Goal: Task Accomplishment & Management: Complete application form

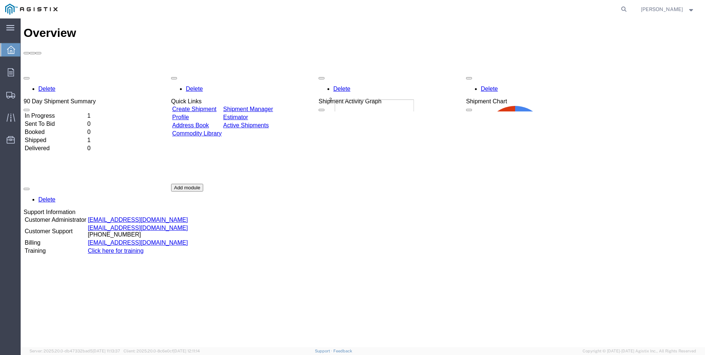
click at [211, 106] on link "Create Shipment" at bounding box center [194, 109] width 44 height 6
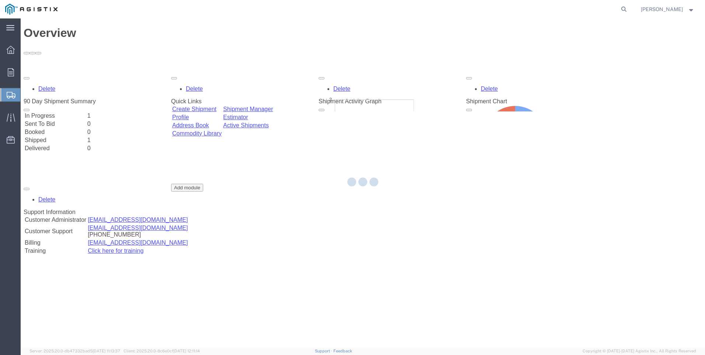
click at [211, 68] on div at bounding box center [363, 182] width 685 height 329
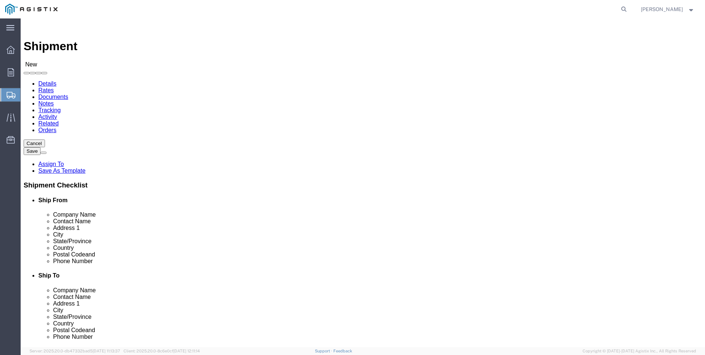
select select
click select "Select Ice Qube Inc PG&E"
select select "9596"
click select "Select Ice Qube Inc PG&E"
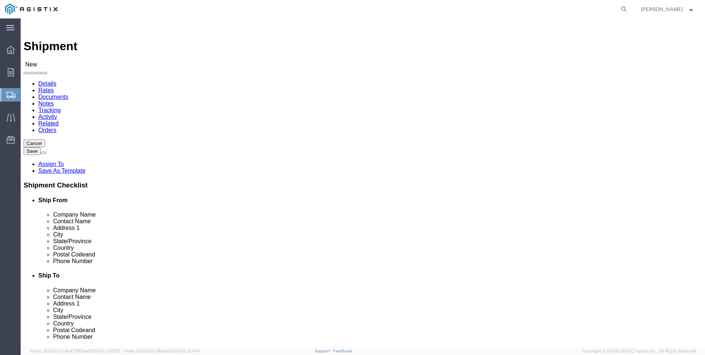
select select "PURCHORD"
select select
click select "Select All Others [GEOGRAPHIC_DATA] [GEOGRAPHIC_DATA] [GEOGRAPHIC_DATA] [GEOGRA…"
select select "23082"
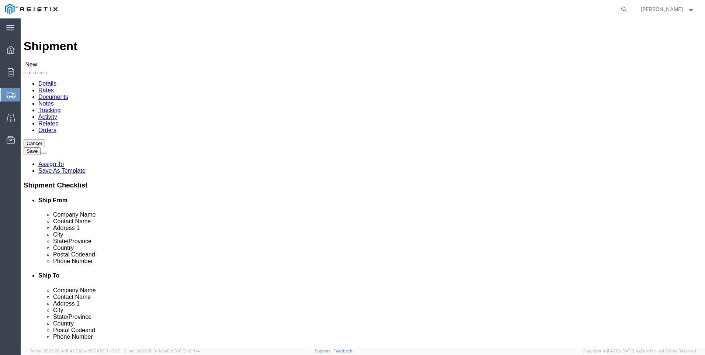
click select "Select All Others [GEOGRAPHIC_DATA] [GEOGRAPHIC_DATA] [GEOGRAPHIC_DATA] [GEOGRA…"
type input "i"
type input "I"
select select "MYPROFILE"
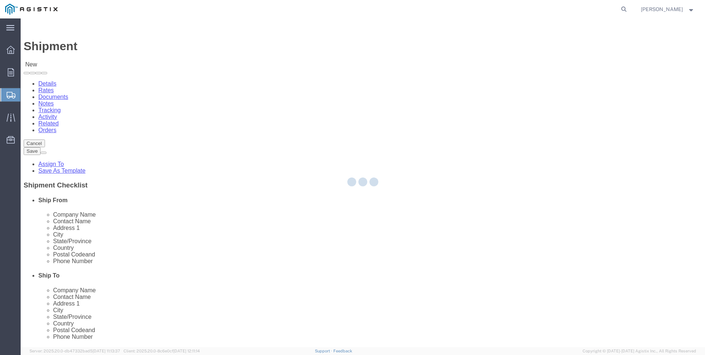
type input "Ice Qube Inc"
type input "[PERSON_NAME]"
type input "[STREET_ADDRESS][PERSON_NAME]"
type input "[GEOGRAPHIC_DATA]"
type input "15601"
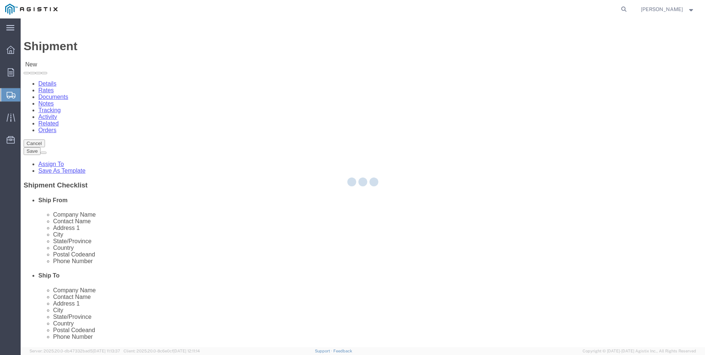
type input "[PHONE_NUMBER]"
type input "204"
type input "[PERSON_NAME][EMAIL_ADDRESS][DOMAIN_NAME]"
checkbox input "true"
select select "PA"
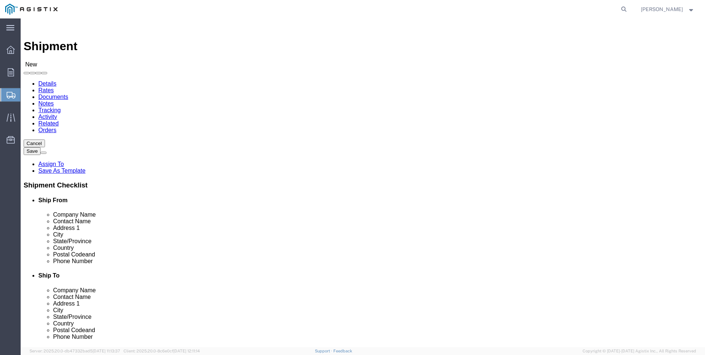
click select "Select Ice Qube Inc PG&E"
select select "114456"
click select "Select Ice Qube Inc PG&E"
select select "CUSTREF"
select select
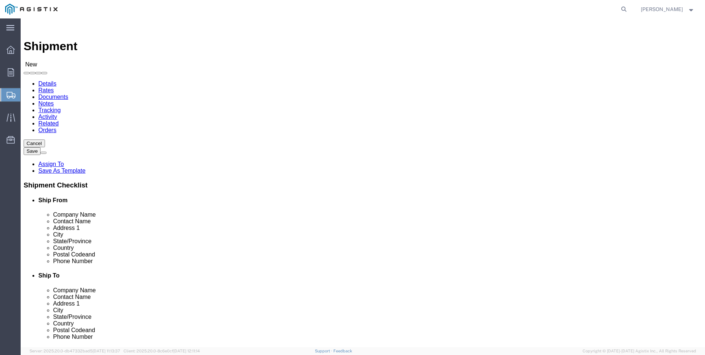
click select "Select [GEOGRAPHIC_DATA]"
select select "57651"
click select "Select [GEOGRAPHIC_DATA]"
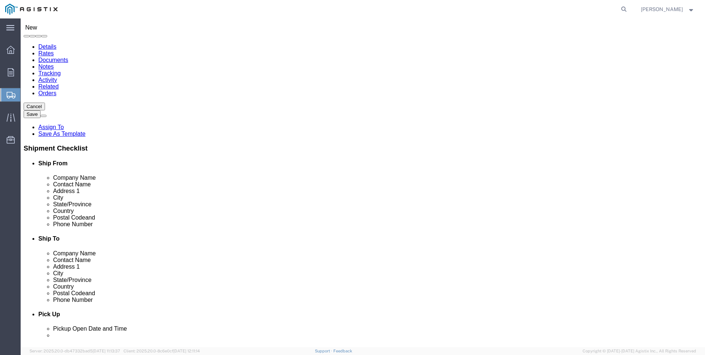
scroll to position [2259, 0]
select select "19797"
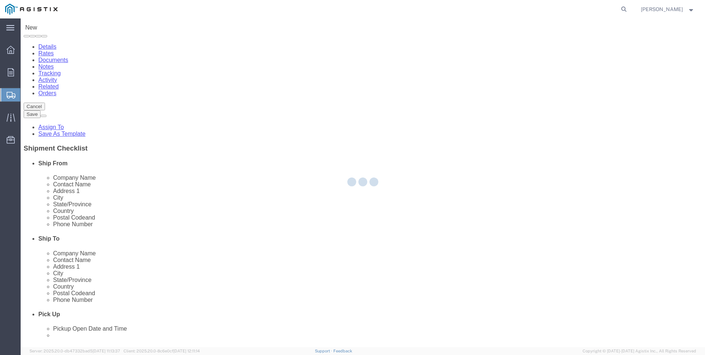
type input "710702"
type input "PG&E"
type input "[STREET_ADDRESS]"
type input "MANTECA"
type input "95337"
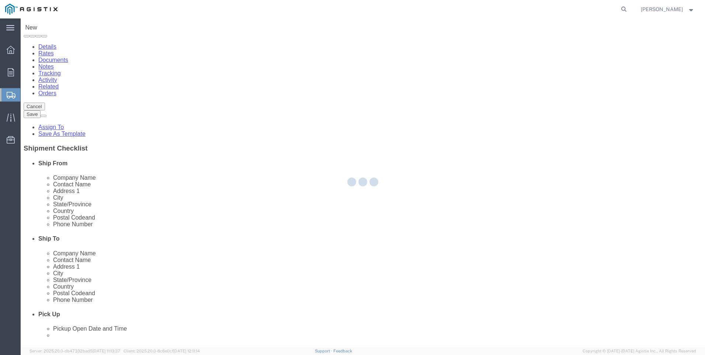
select select "CA"
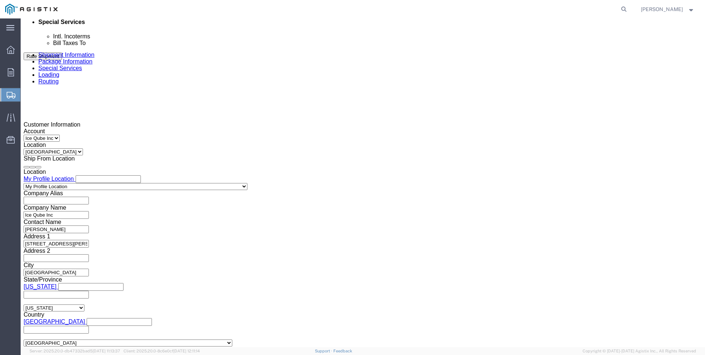
scroll to position [443, 0]
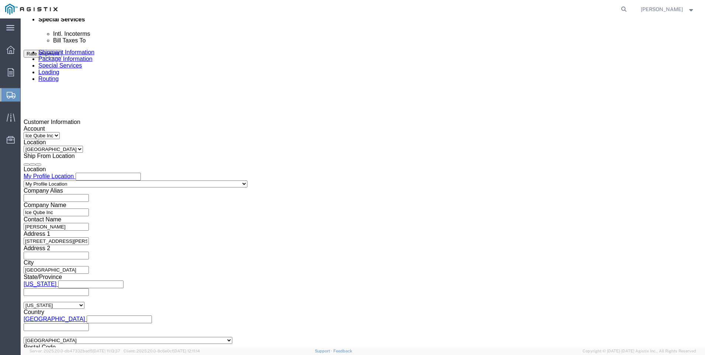
click div "[DATE] 4:00 PM"
click input "4:00 PM"
type input "5:00 PM"
click button "Apply"
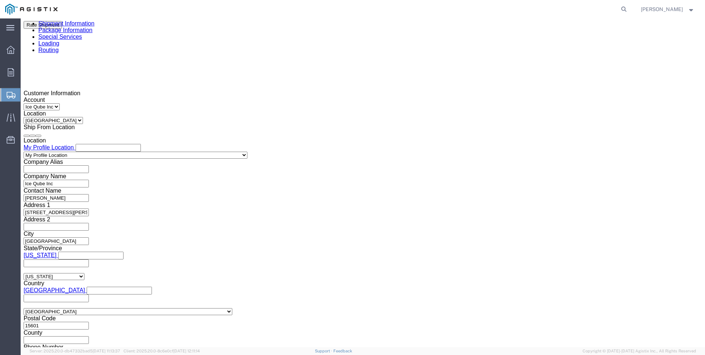
scroll to position [516, 0]
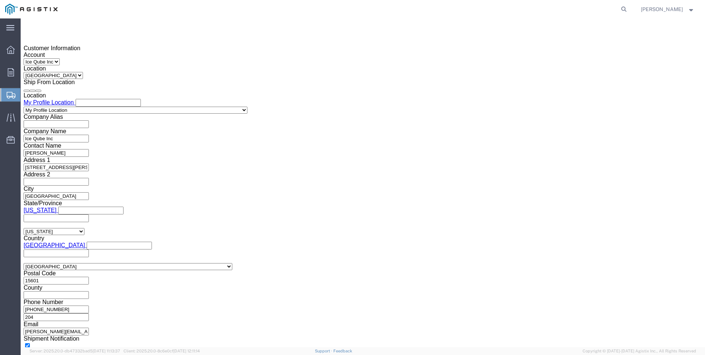
click select "Select Account Type Activity ID Airline Appointment Number ASN Batch Request # …"
select select "PURCHORD"
click select "Select Account Type Activity ID Airline Appointment Number ASN Batch Request # …"
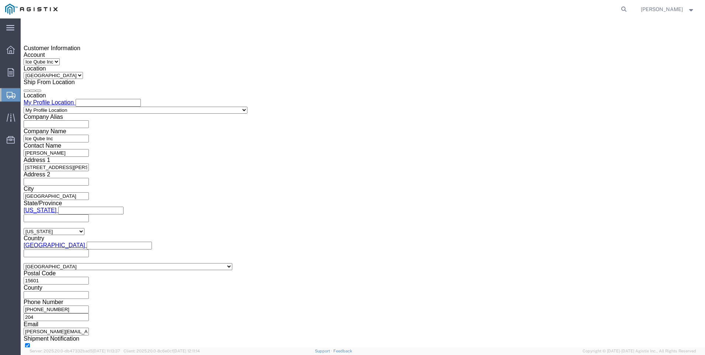
click input "text"
type input "2701245897"
click select "Select Account Type Activity ID Airline Appointment Number ASN Batch Request # …"
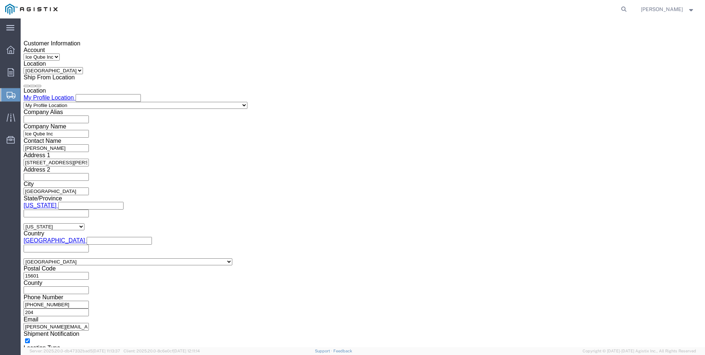
click button "Continue"
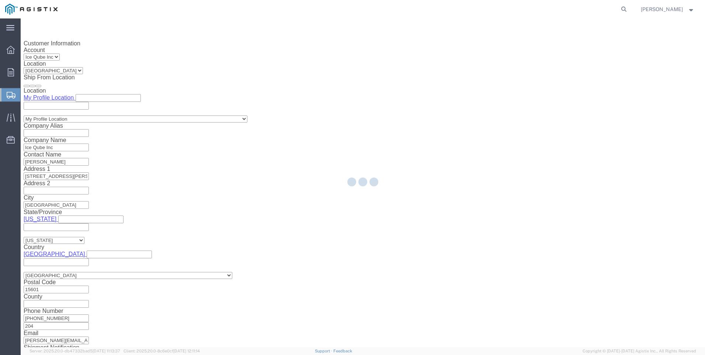
select select "57651"
select select "19797"
select select "CUSTREF"
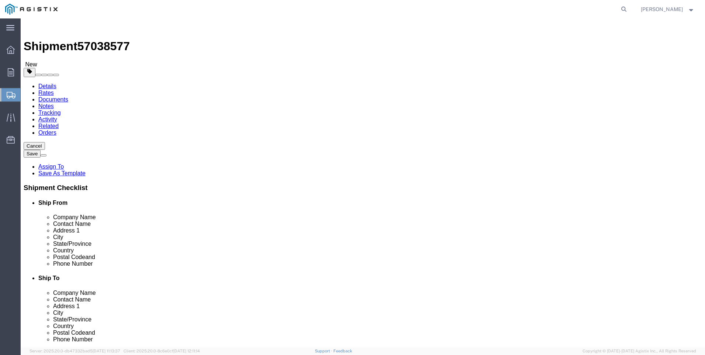
click select "Select Bale(s) Basket(s) Bolt(s) Bottle(s) Buckets Bulk Bundle(s) Can(s) Cardbo…"
select select "PSNS"
click select "Select Bale(s) Basket(s) Bolt(s) Bottle(s) Buckets Bulk Bundle(s) Can(s) Cardbo…"
click input "text"
type input "1"
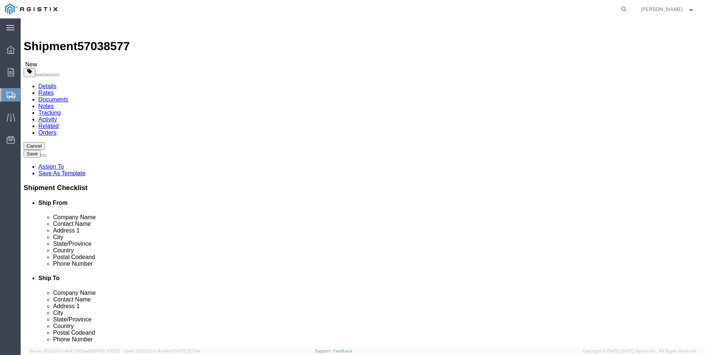
type input "24"
type input "36"
type input "100"
click link "Add Content"
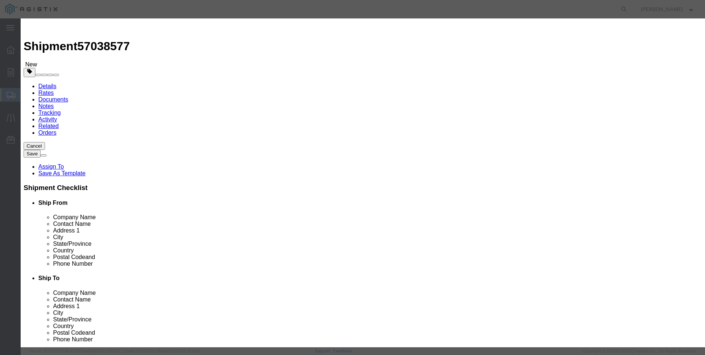
click input "text"
type input "IQ2200"
type input "1"
click select "Select 50 55 60 65 70 85 92.5 100 125 175 250 300 400"
select select "125"
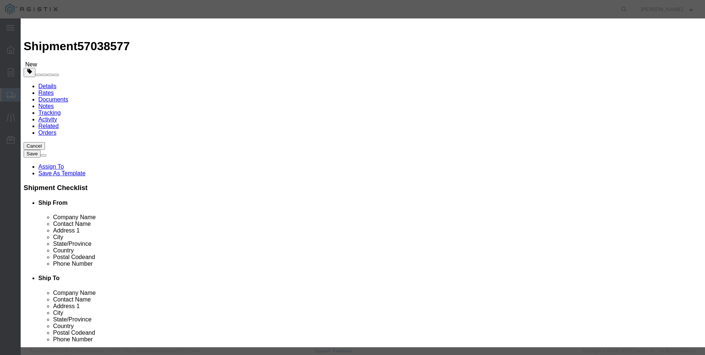
click select "Select 50 55 60 65 70 85 92.5 100 125 175 250 300 400"
click select "Select"
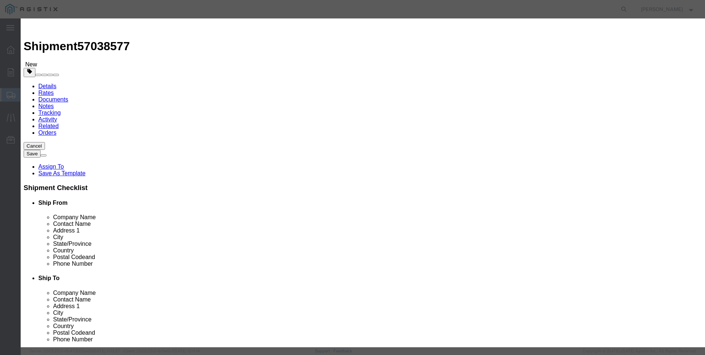
click button "Save & Close"
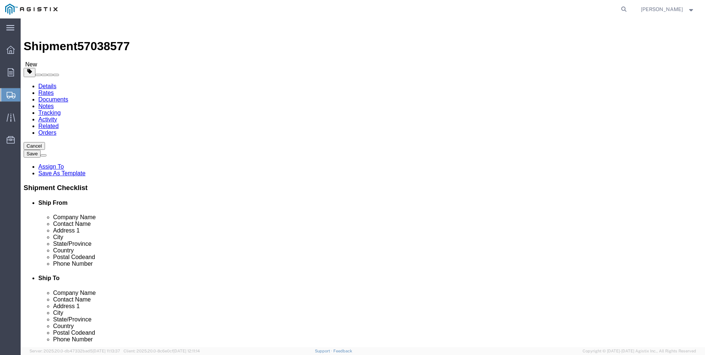
click button "Save"
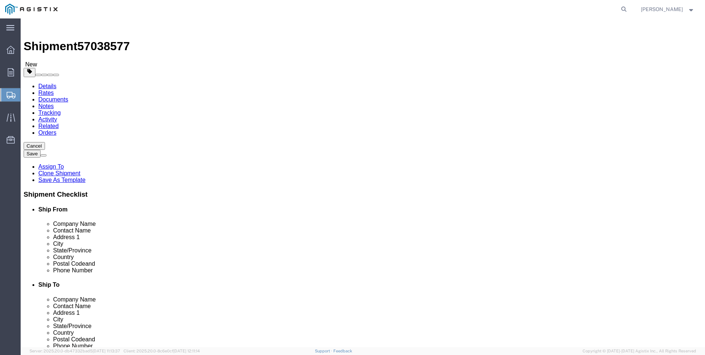
click button "Rate Shipment"
click h4 "Ship To"
click span "Contact Name"
click span "Phone Number"
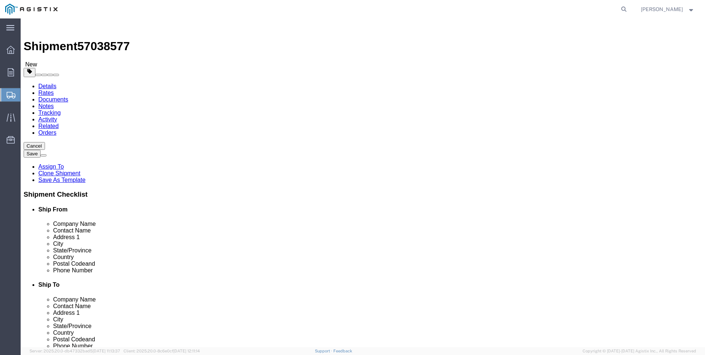
click img
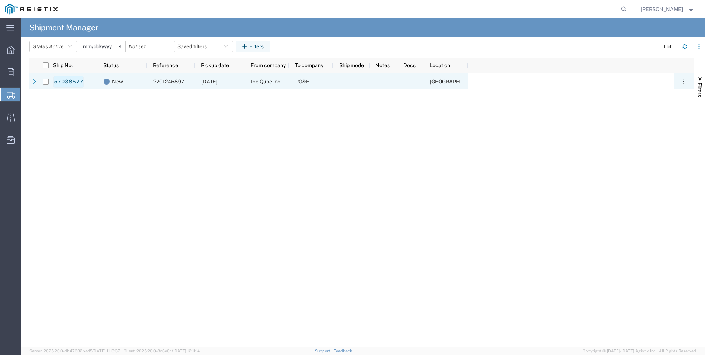
click at [77, 81] on link "57038577" at bounding box center [68, 82] width 30 height 12
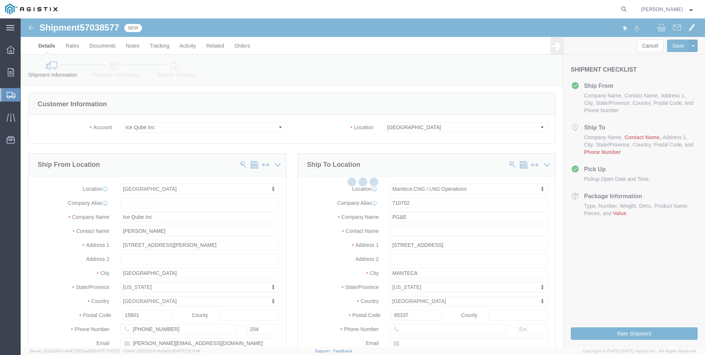
select select "19797"
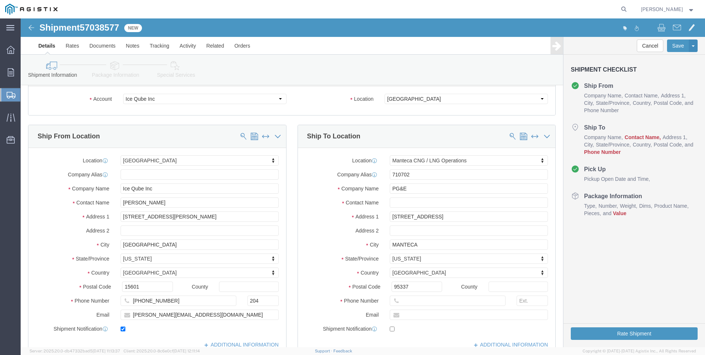
scroll to position [74, 0]
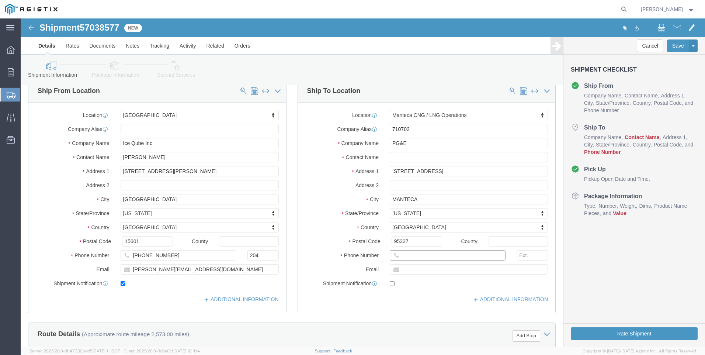
click input "text"
type input "D"
type input "[PERSON_NAME]"
click input "text"
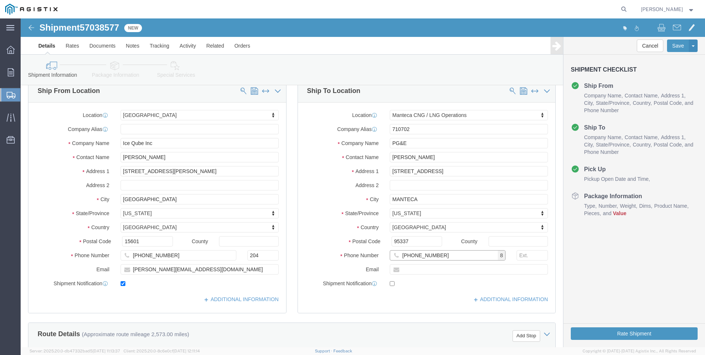
type input "[PHONE_NUMBER]"
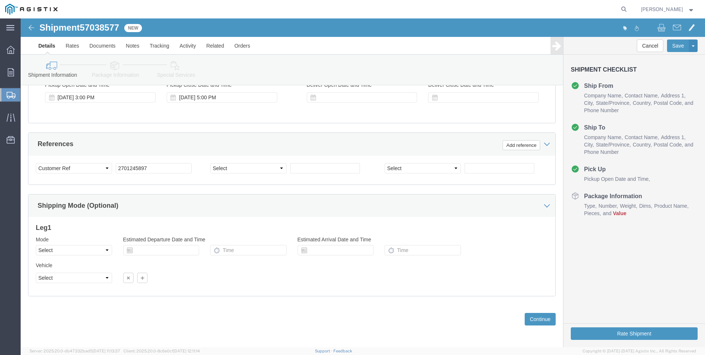
scroll to position [482, 0]
click button "Continue"
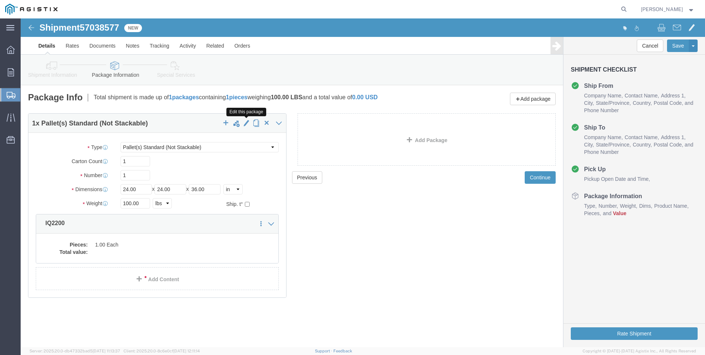
click span "button"
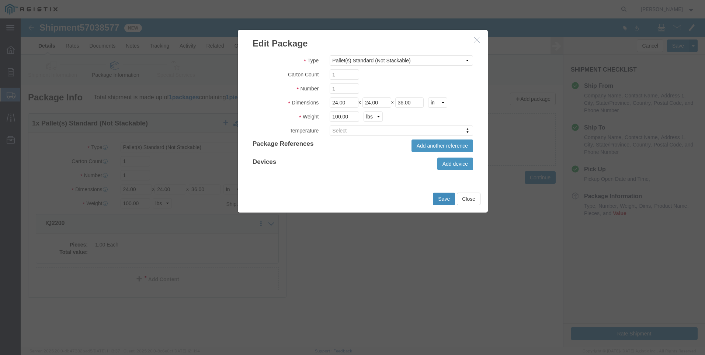
click button "Save"
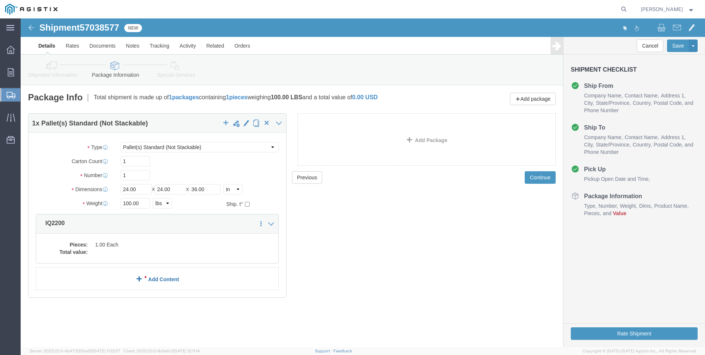
drag, startPoint x: 136, startPoint y: 254, endPoint x: 160, endPoint y: 253, distance: 23.3
click link "Add Content"
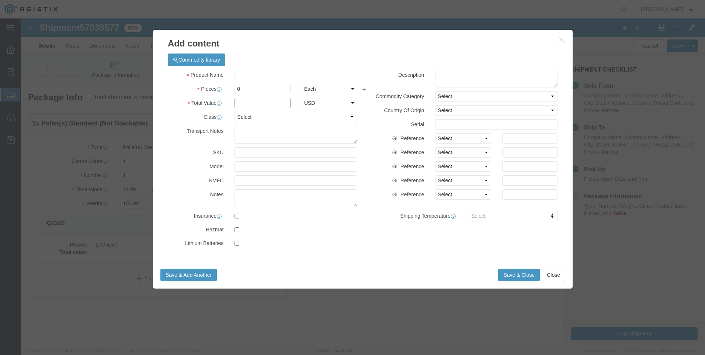
click input "text"
type input "4595.40"
select select "USD"
click button "Save & Close"
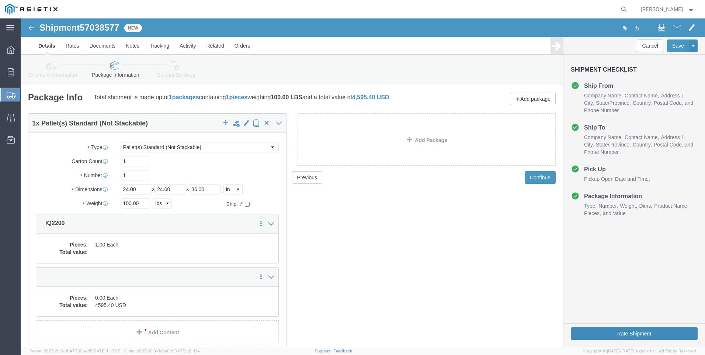
click button "Rate Shipment"
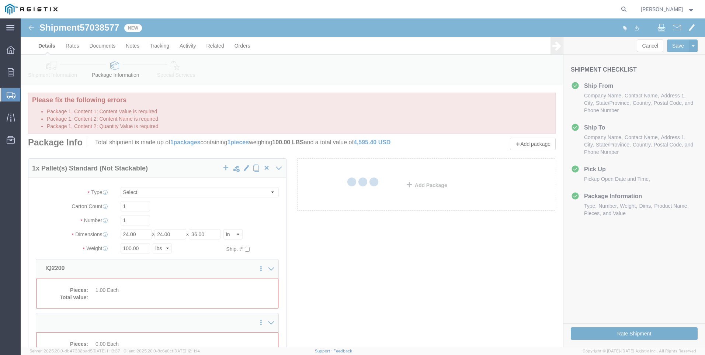
select select "PSNS"
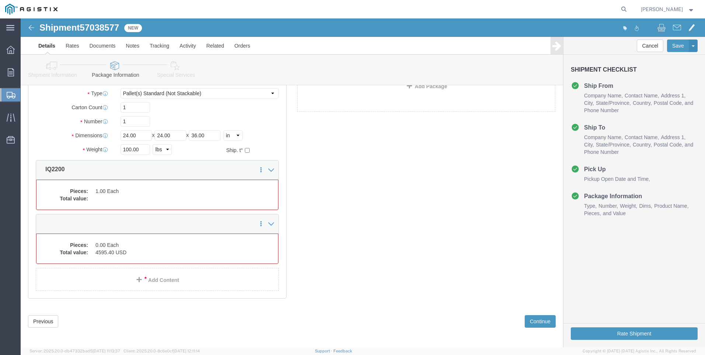
scroll to position [102, 0]
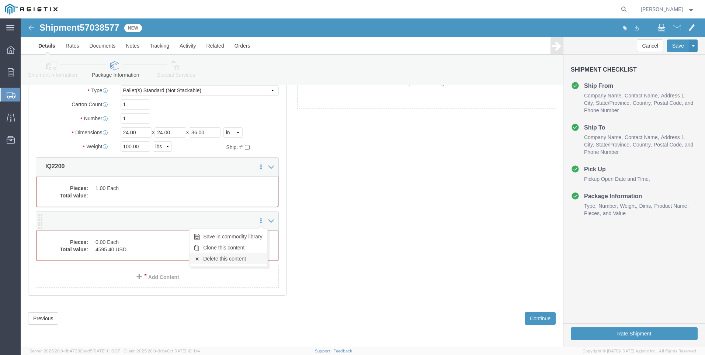
click link "Delete this content"
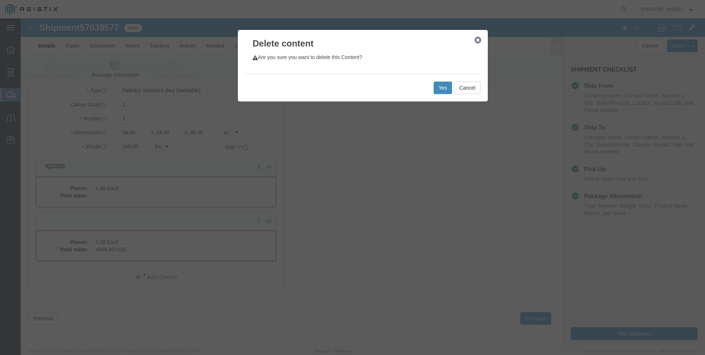
click button "Yes"
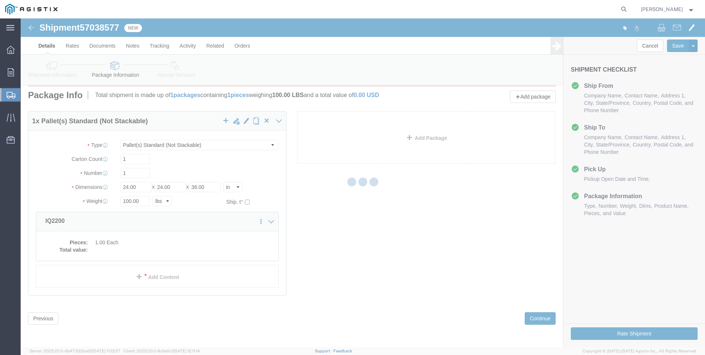
scroll to position [5, 0]
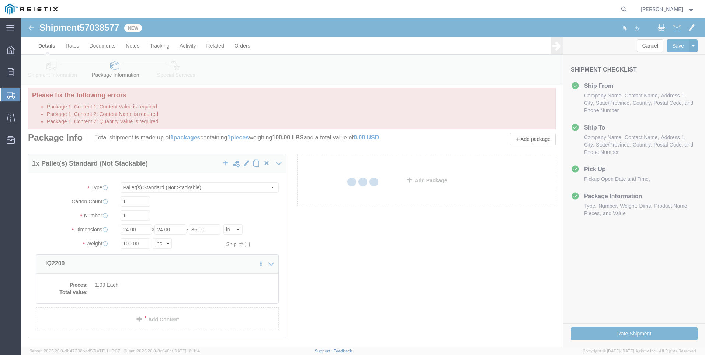
select select "PSNS"
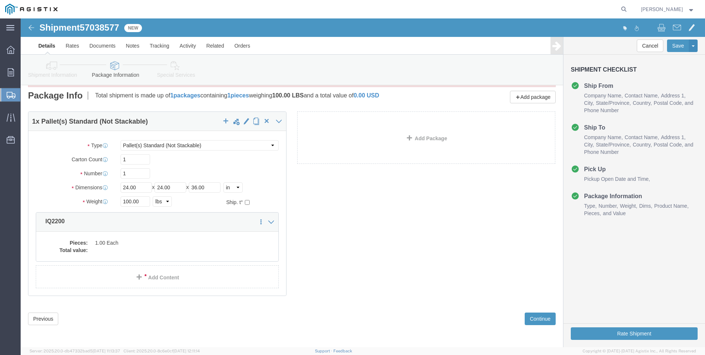
scroll to position [47, 0]
click icon
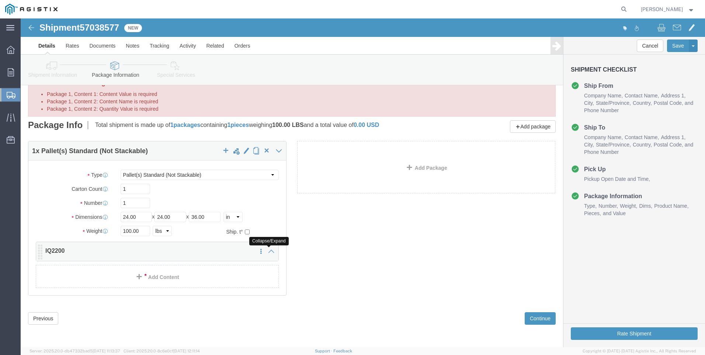
scroll to position [17, 0]
click icon
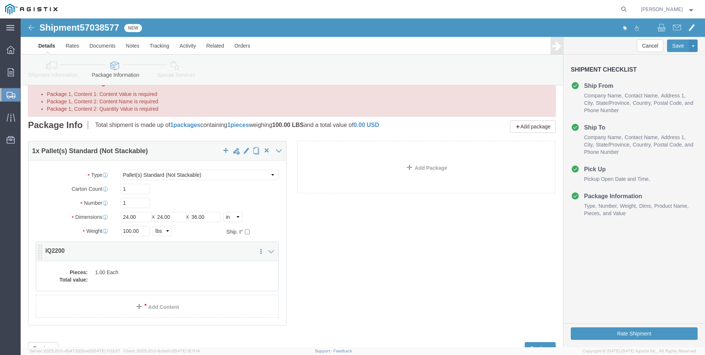
scroll to position [47, 0]
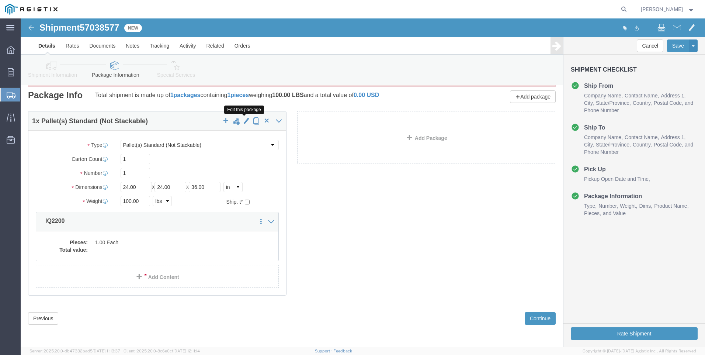
click span "button"
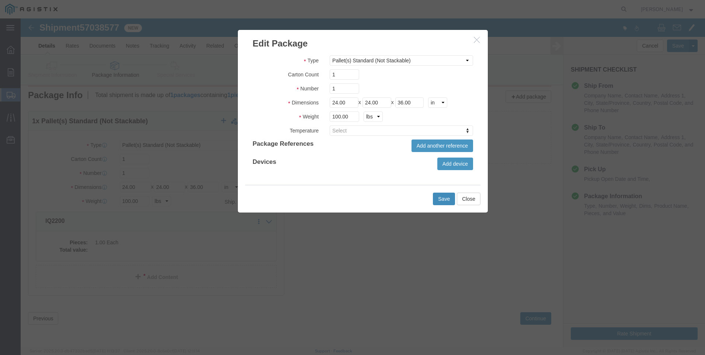
click button "Save"
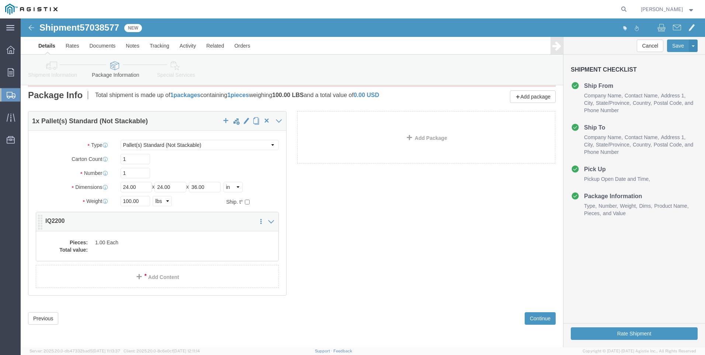
click p "IQ2200"
click icon
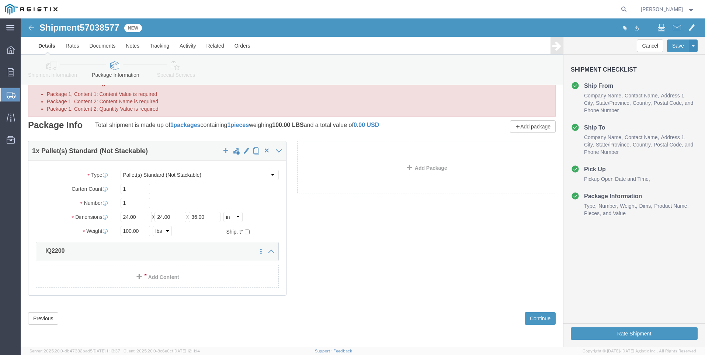
scroll to position [17, 0]
click icon
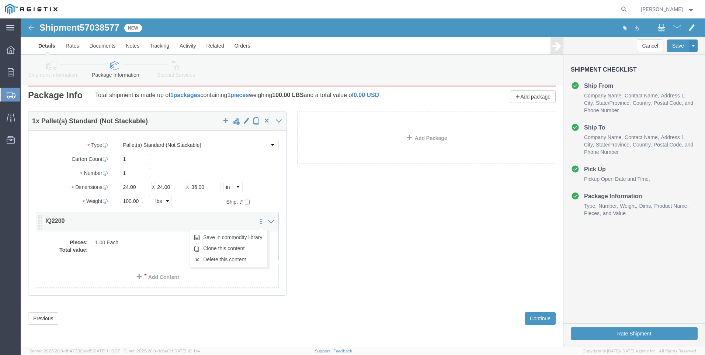
click link
click link "Delete this content"
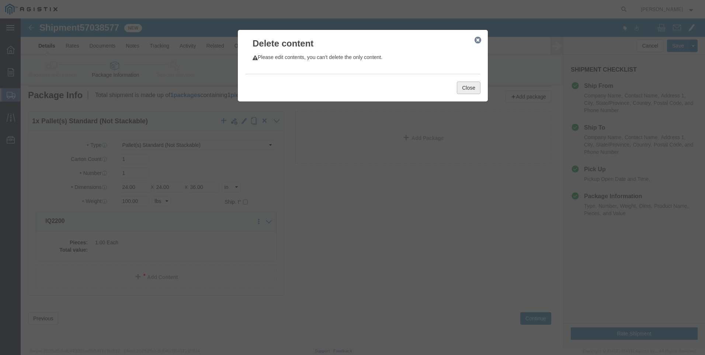
click button "Close"
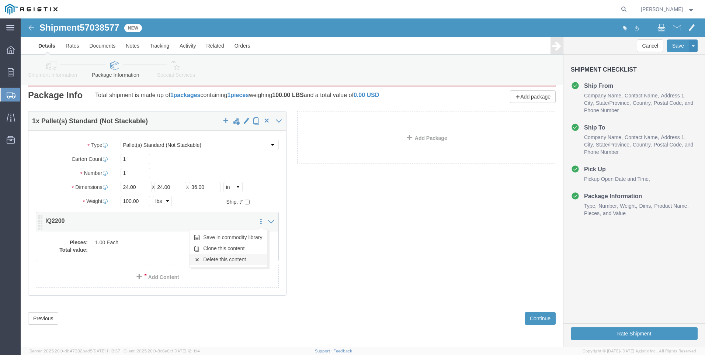
click link "Delete this content"
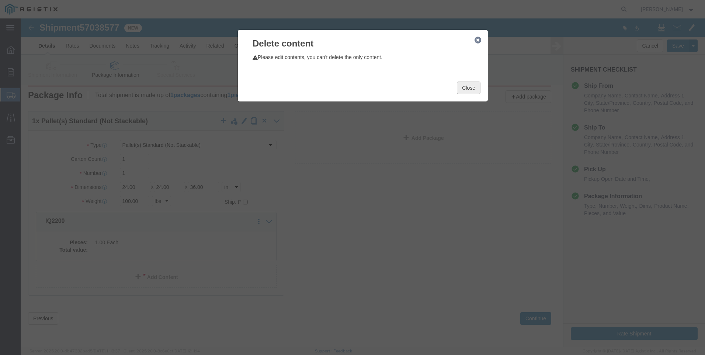
click button "Close"
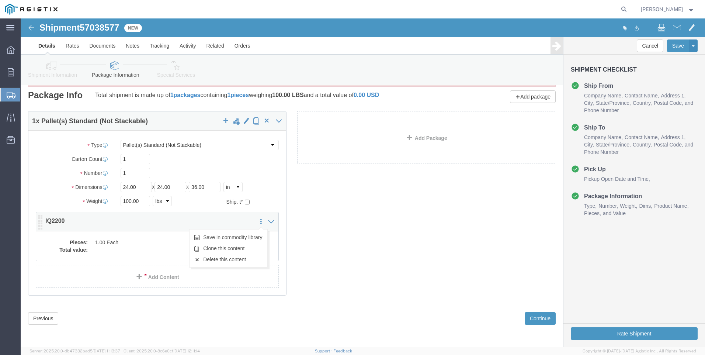
click icon
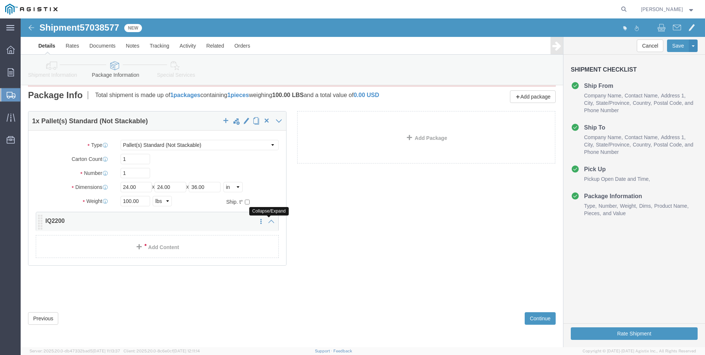
scroll to position [17, 0]
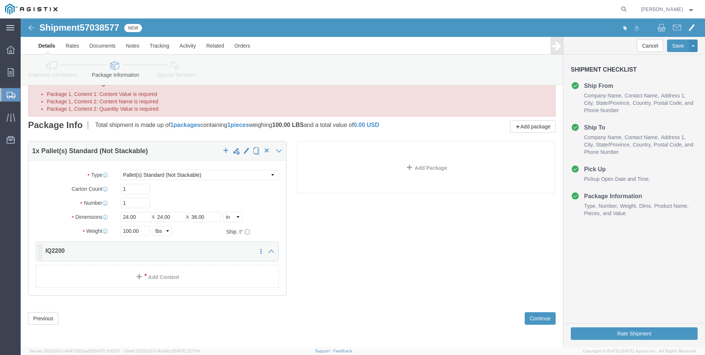
click div "Save in commodity library Clone this content Delete this content IQ2200"
click icon
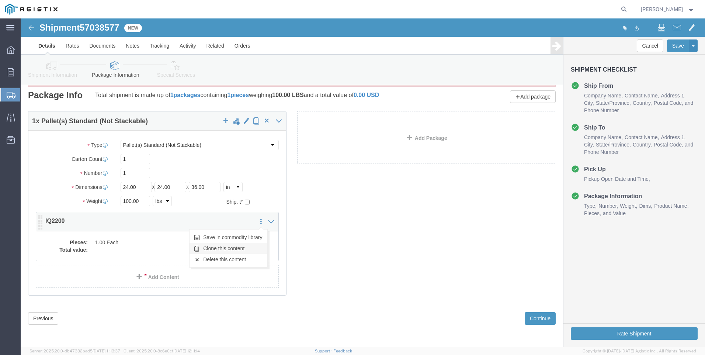
click link "Clone this content"
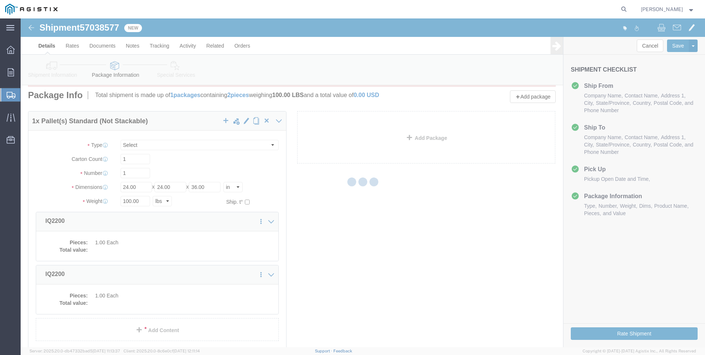
select select "PSNS"
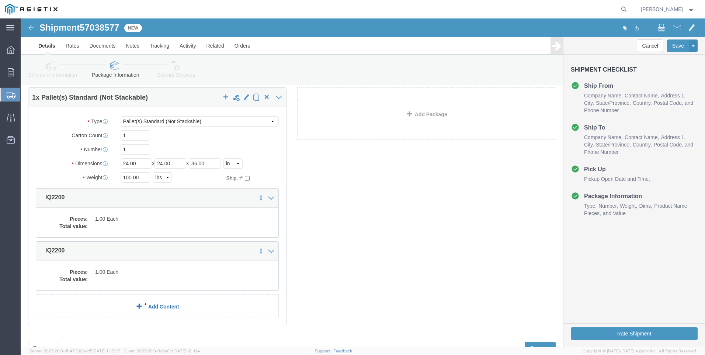
scroll to position [100, 0]
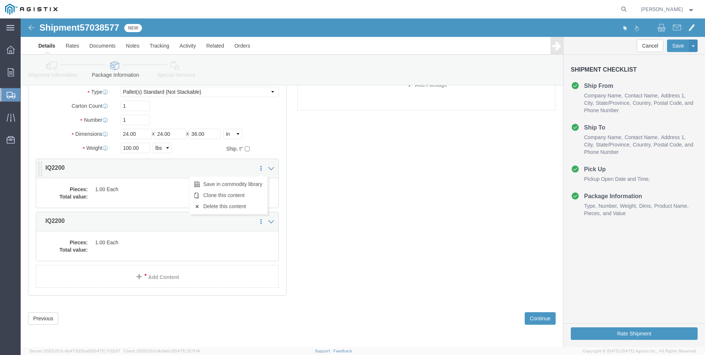
click icon
click link "Delete this content"
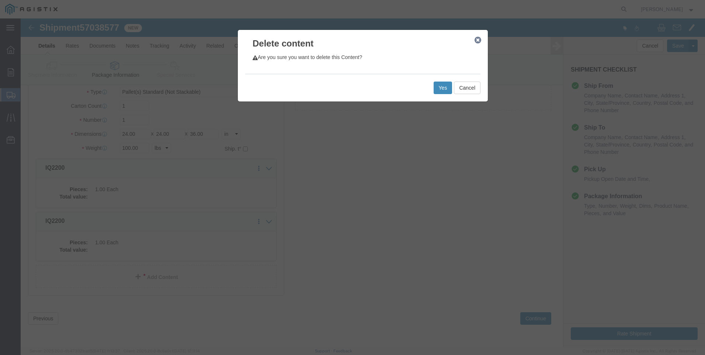
click button "Yes"
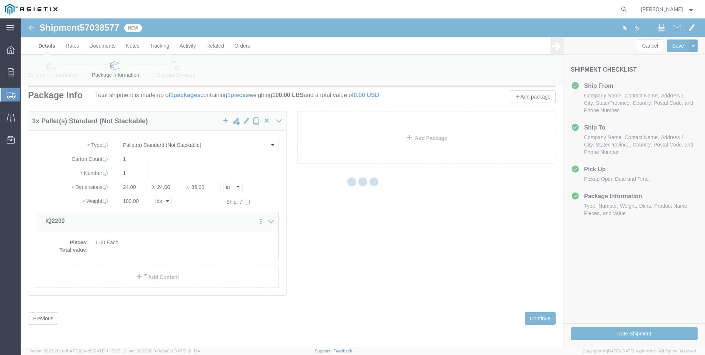
select select "PSNS"
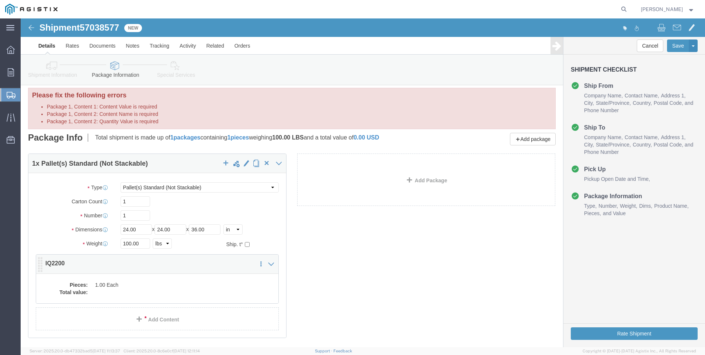
click dd "1.00 Each"
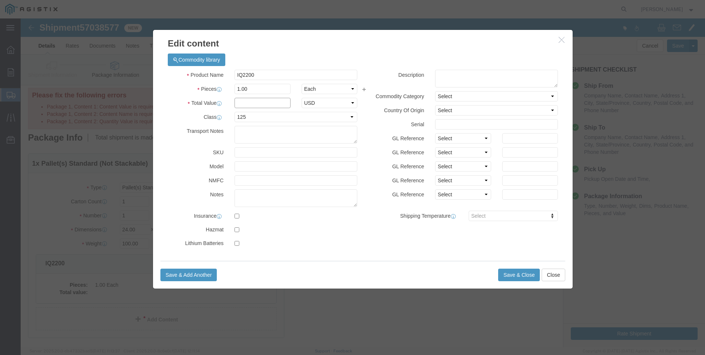
click input "text"
type input "4595.40"
select select "USD"
click button "Save & Close"
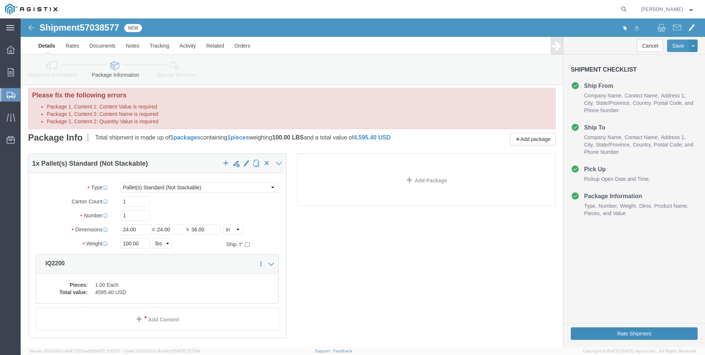
click button "Rate Shipment"
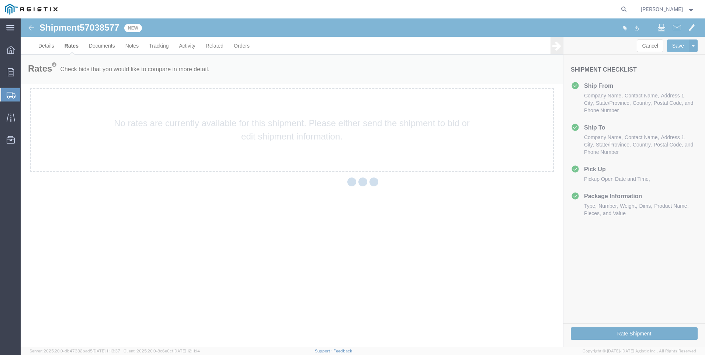
scroll to position [0, 0]
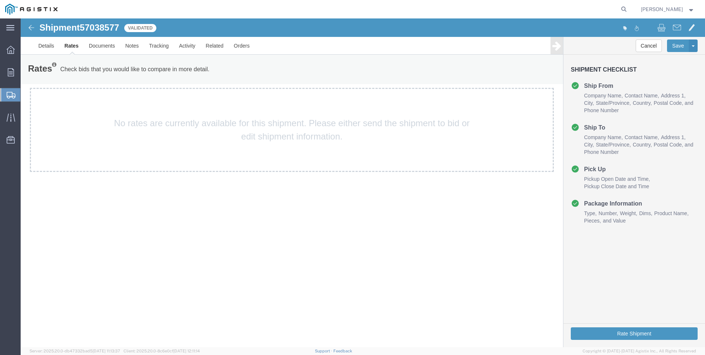
click at [0, 0] on span "Create Shipment" at bounding box center [0, 0] width 0 height 0
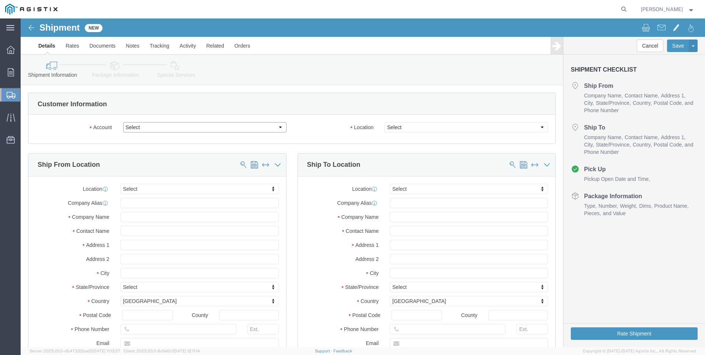
click select "Select Ice Qube Inc PG&E"
select select "114456"
click select "Select Ice Qube Inc PG&E"
select select
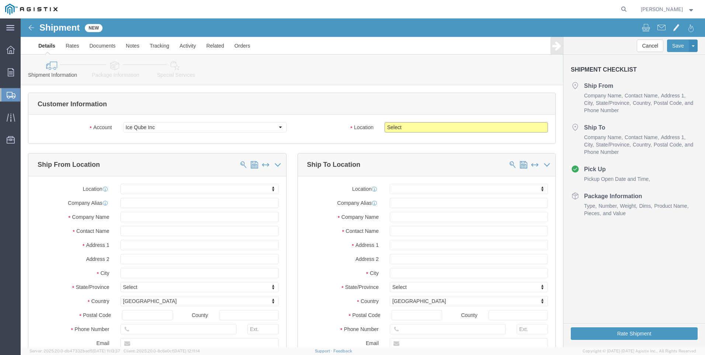
click select "Select [GEOGRAPHIC_DATA]"
select select "57651"
click select "Select [GEOGRAPHIC_DATA]"
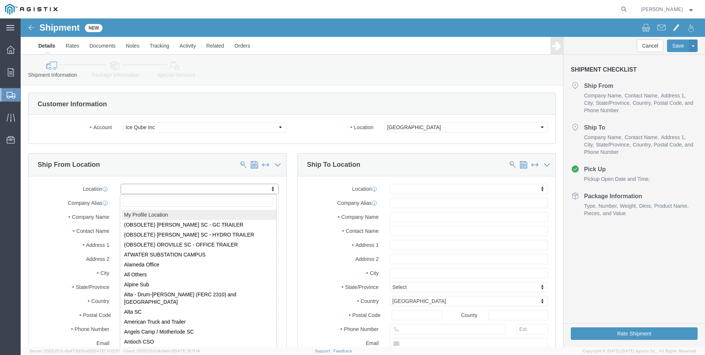
drag, startPoint x: 133, startPoint y: 194, endPoint x: 135, endPoint y: 191, distance: 4.3
select select "MYPROFILE"
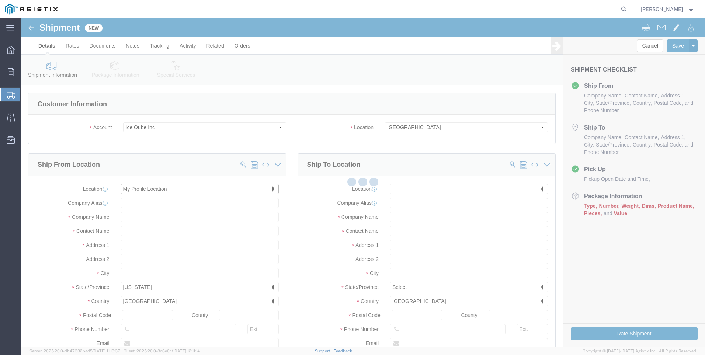
select select "PA"
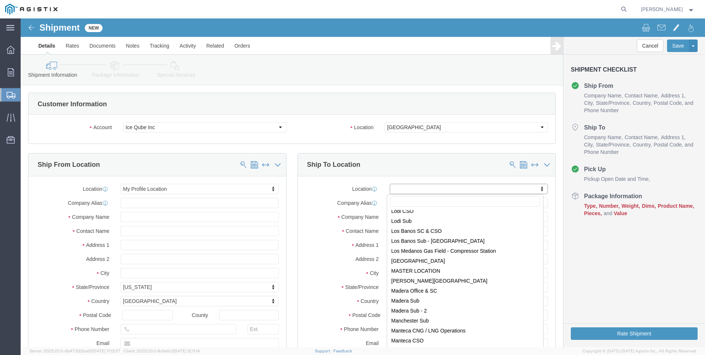
scroll to position [2287, 0]
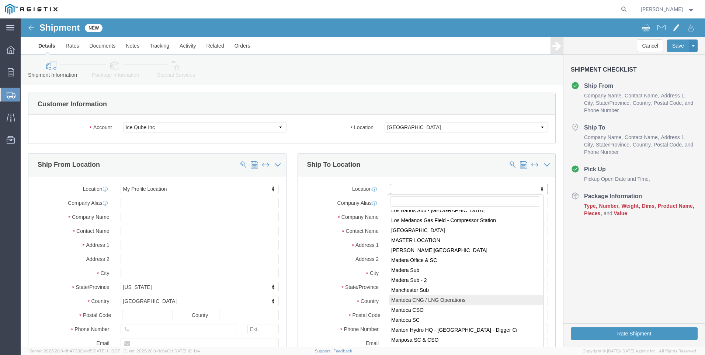
select select "19797"
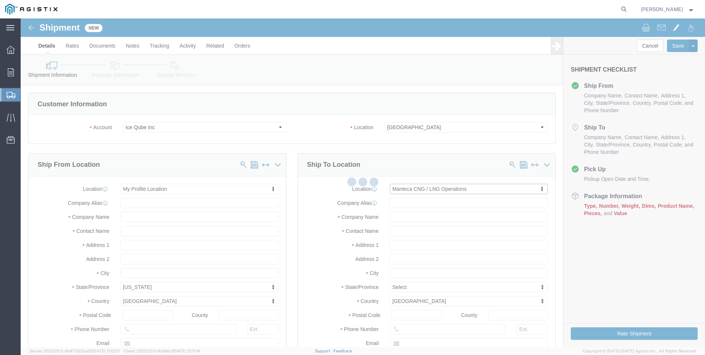
select select "CA"
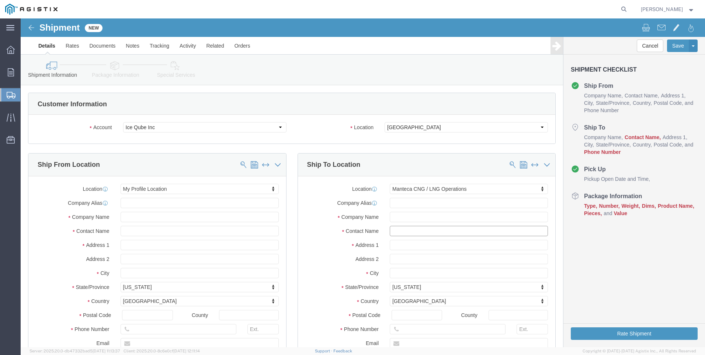
click input "text"
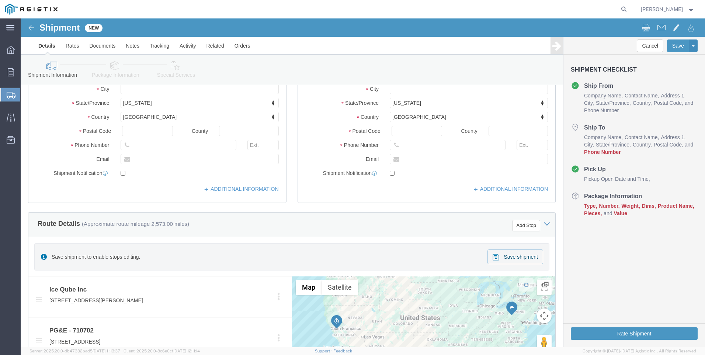
scroll to position [184, 0]
type input "[PERSON_NAME]"
click input "text"
type input "5595133778"
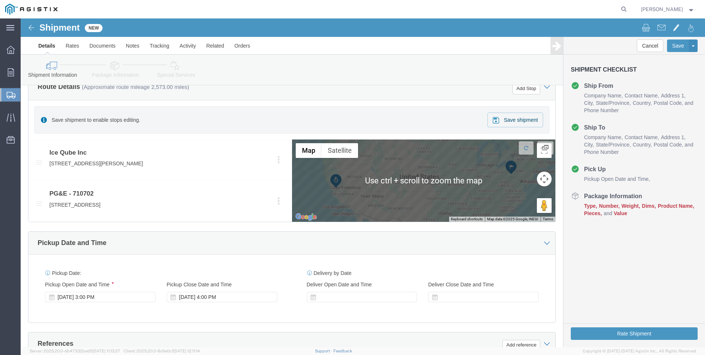
scroll to position [443, 0]
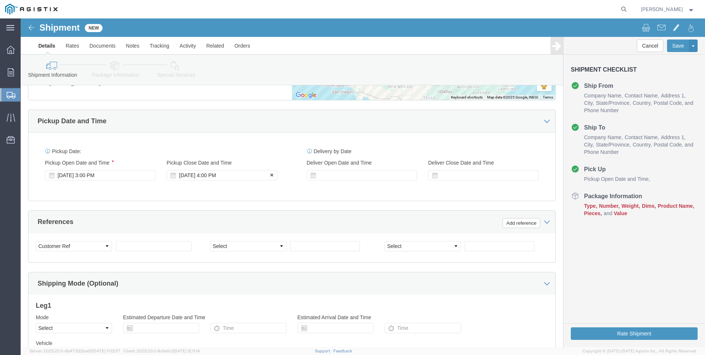
click div "[DATE] 4:00 PM"
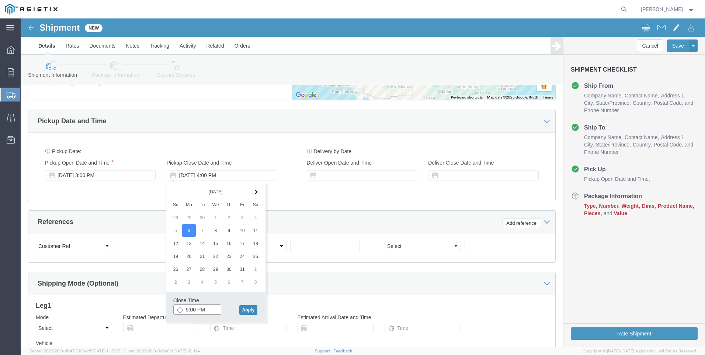
type input "5:00 PM"
click button "Apply"
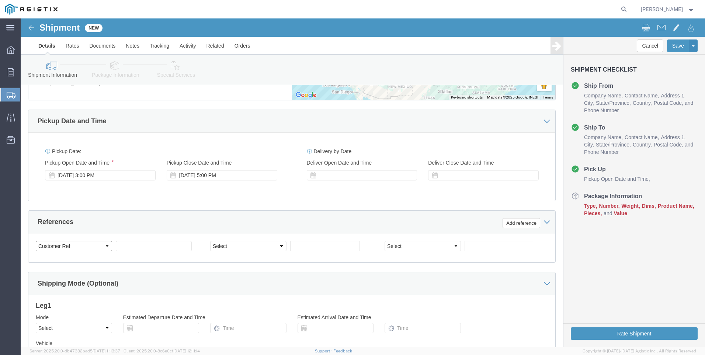
click select "Select Account Type Activity ID Airline Appointment Number ASN Batch Request # …"
select select "PURCHORD"
click select "Select Account Type Activity ID Airline Appointment Number ASN Batch Request # …"
click input "text"
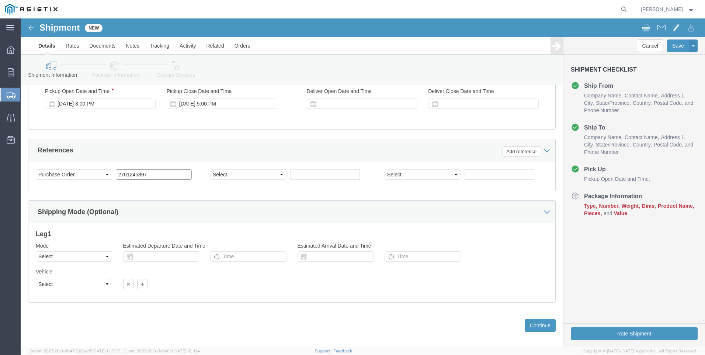
scroll to position [521, 0]
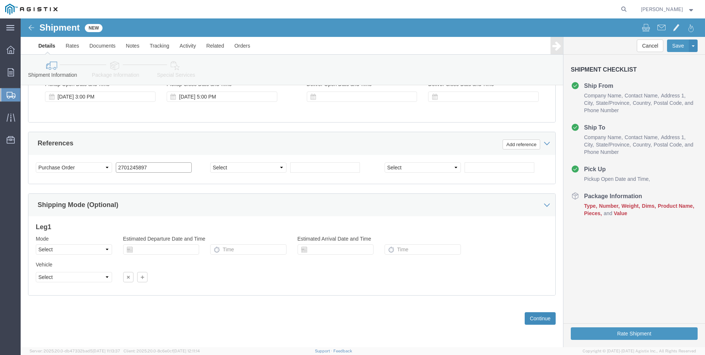
type input "2701245897"
click button "Continue"
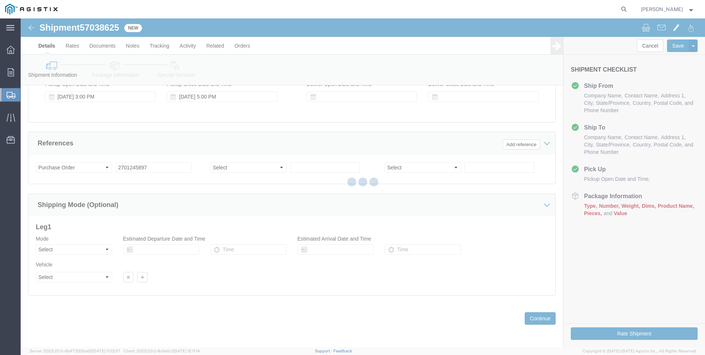
select select "57651"
select select "19797"
select select "CUSTREF"
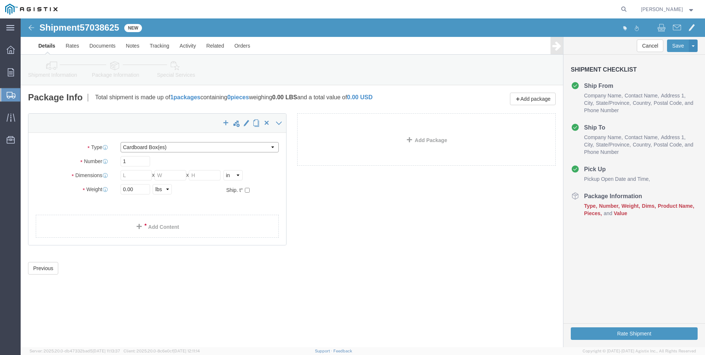
click select "Select Bale(s) Basket(s) Bolt(s) Bottle(s) Buckets Bulk Bundle(s) Can(s) Cardbo…"
select select "PSNS"
click select "Select Bale(s) Basket(s) Bolt(s) Bottle(s) Buckets Bulk Bundle(s) Can(s) Cardbo…"
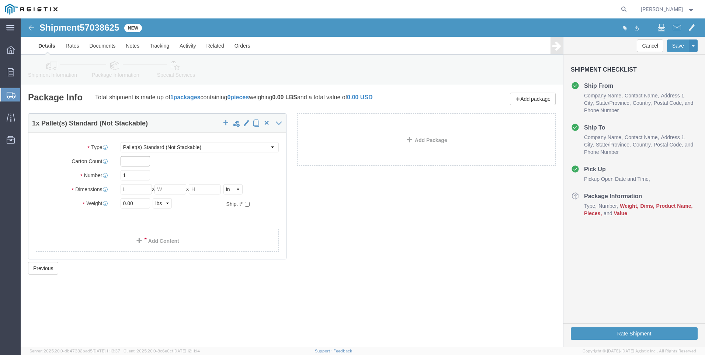
click input "text"
type input "1"
type input "24"
type input "36"
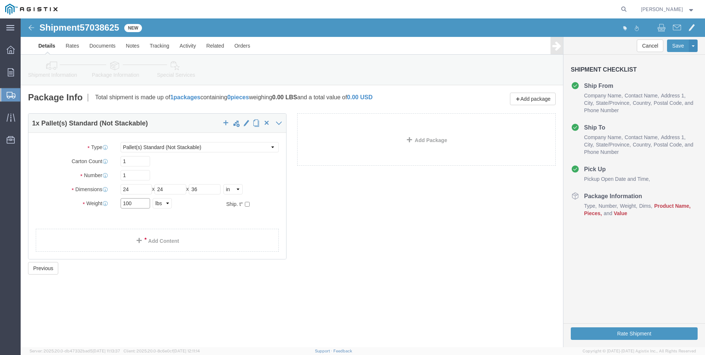
type input "100"
click link "Add Content"
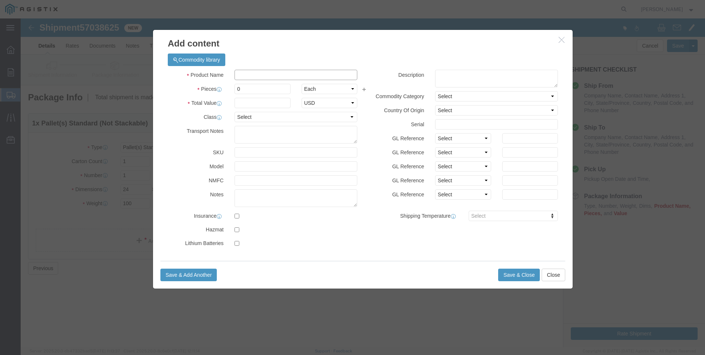
click input "text"
type input "IQ2200"
type input "1"
type input "4595.40"
select select "USD"
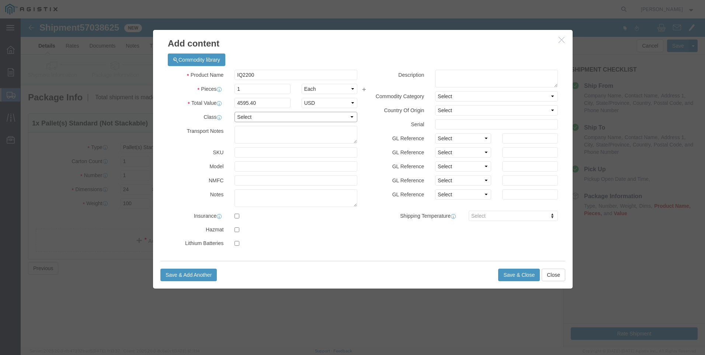
click select "Select 50 55 60 65 70 85 92.5 100 125 175 250 300 400"
select select "125"
click select "Select 50 55 60 65 70 85 92.5 100 125 175 250 300 400"
click input "text"
click button "Save & Close"
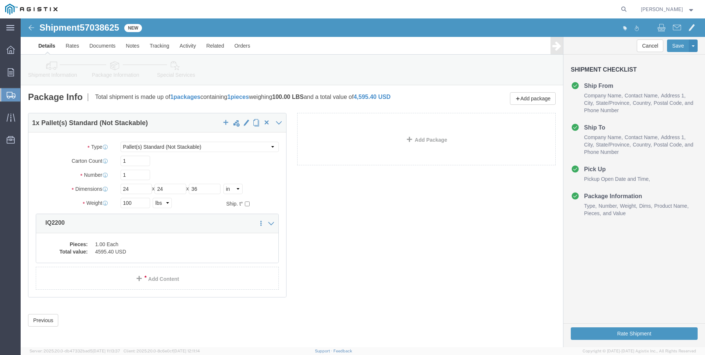
scroll to position [2, 0]
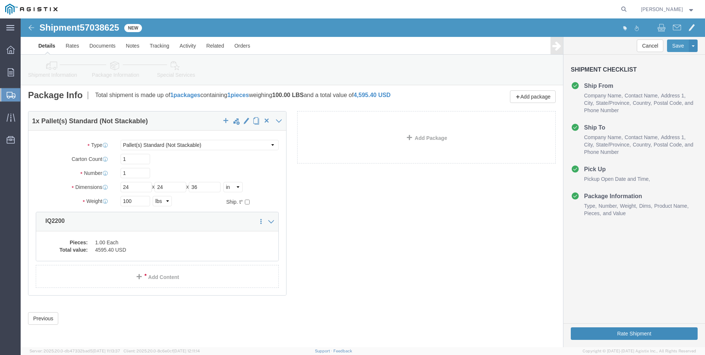
click button "Rate Shipment"
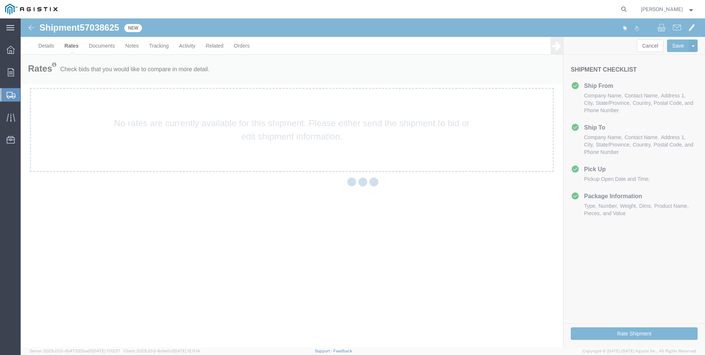
scroll to position [0, 0]
